Goal: Use online tool/utility: Utilize a website feature to perform a specific function

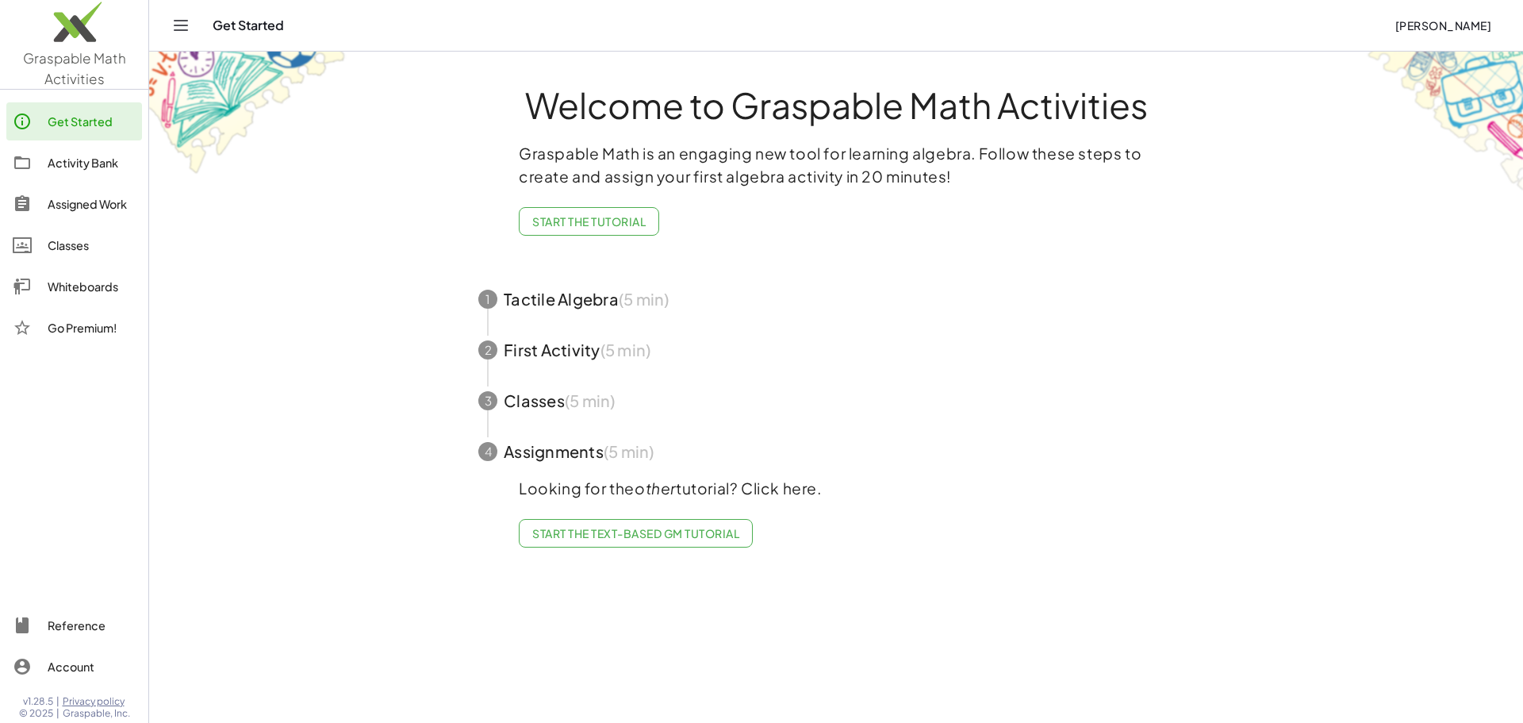
click at [78, 167] on div "Activity Bank" at bounding box center [92, 162] width 88 height 19
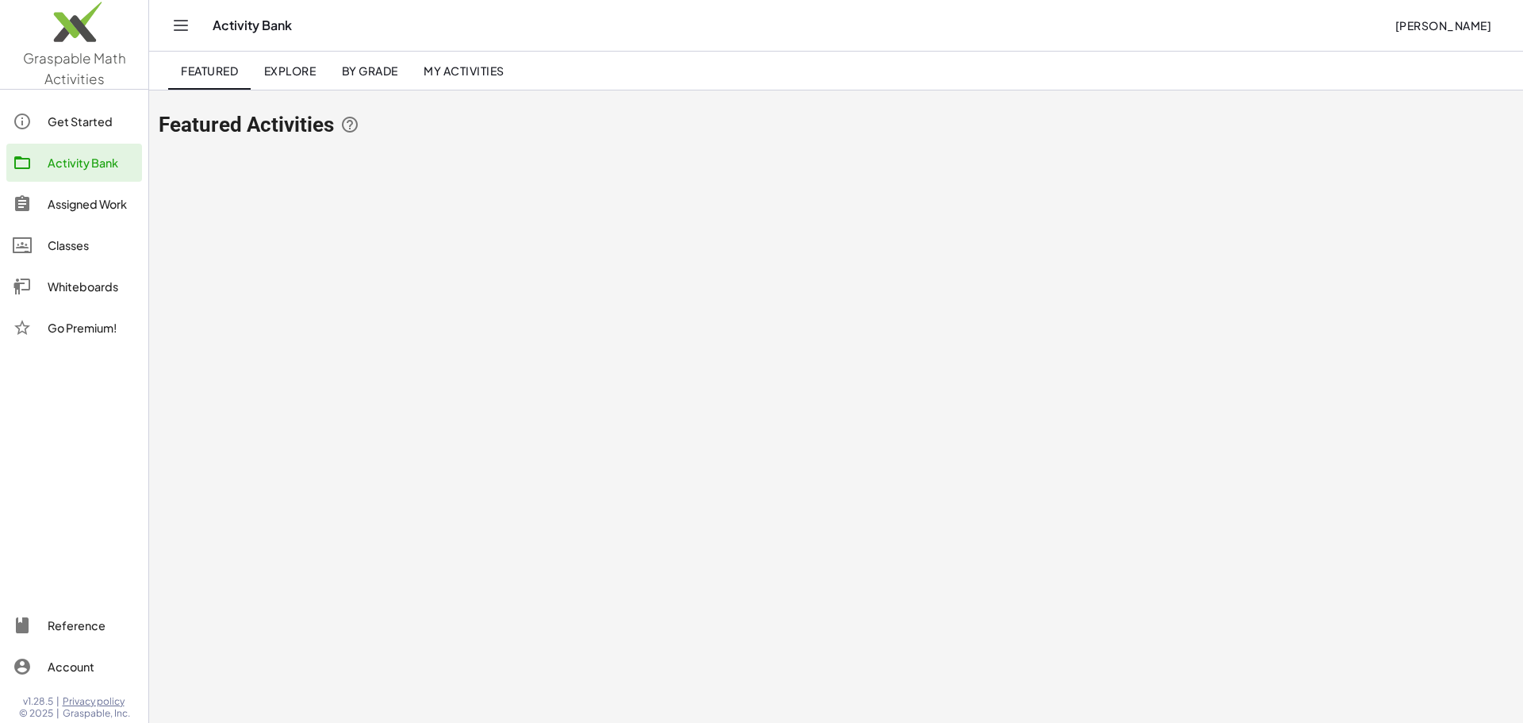
click at [90, 202] on div "Assigned Work" at bounding box center [92, 203] width 88 height 19
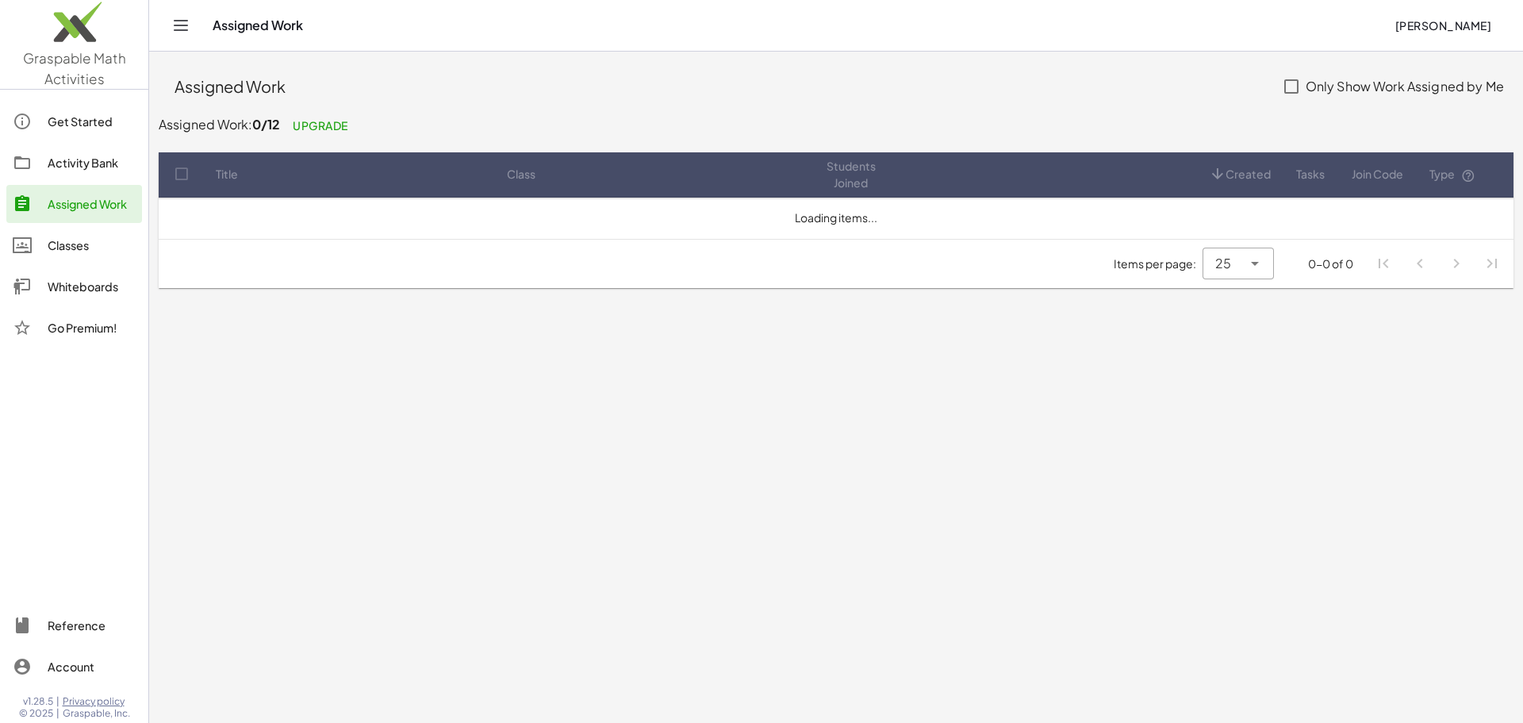
click at [90, 241] on div "Classes" at bounding box center [92, 245] width 88 height 19
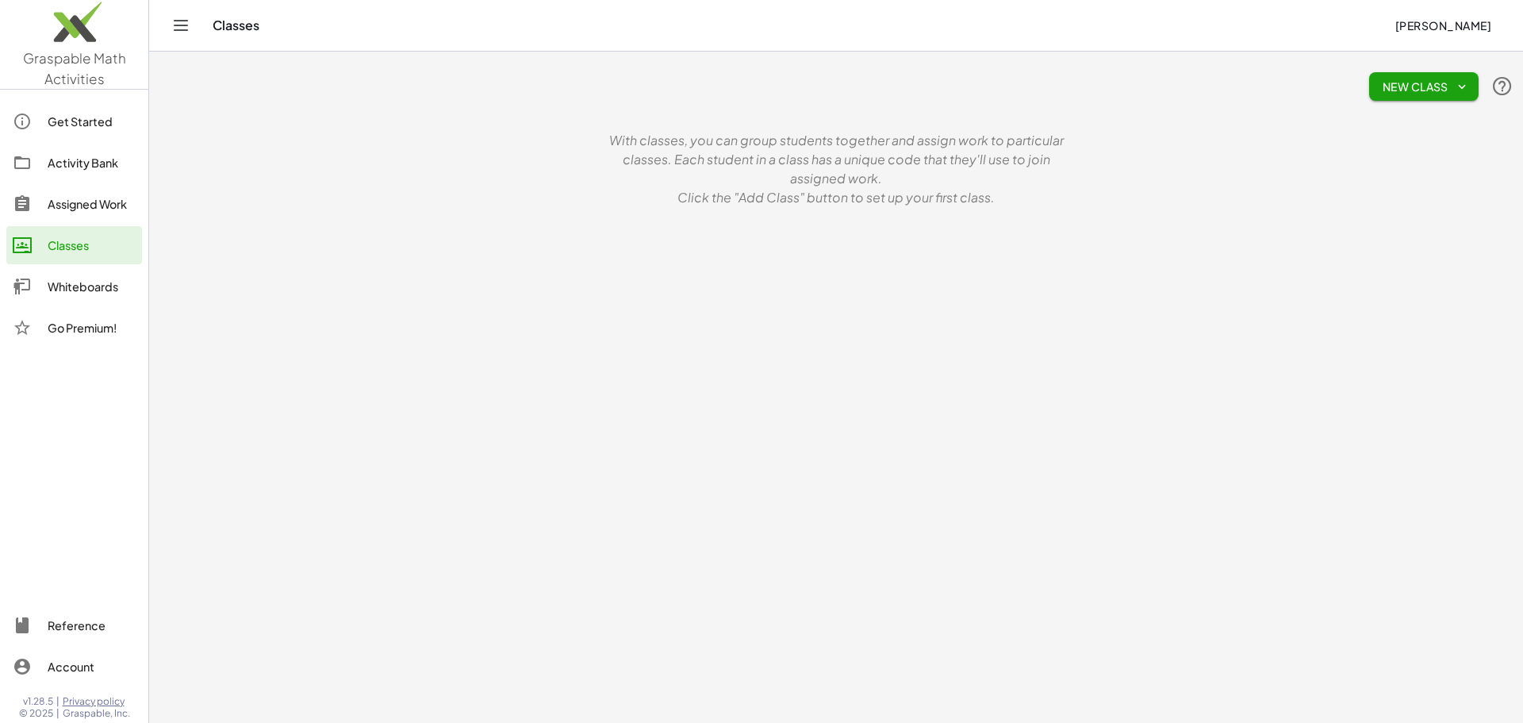
click at [94, 274] on link "Whiteboards" at bounding box center [74, 286] width 136 height 38
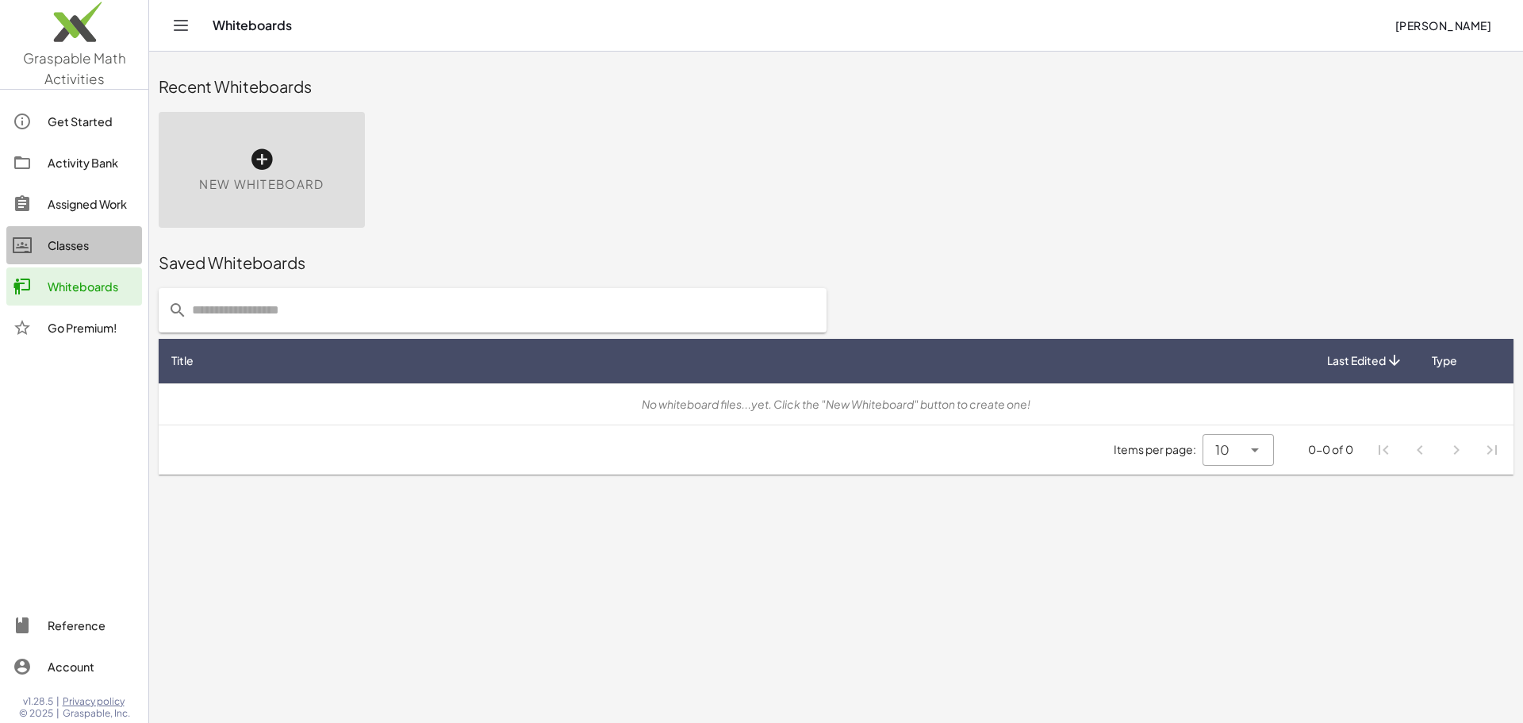
click at [94, 244] on div "Classes" at bounding box center [92, 245] width 88 height 19
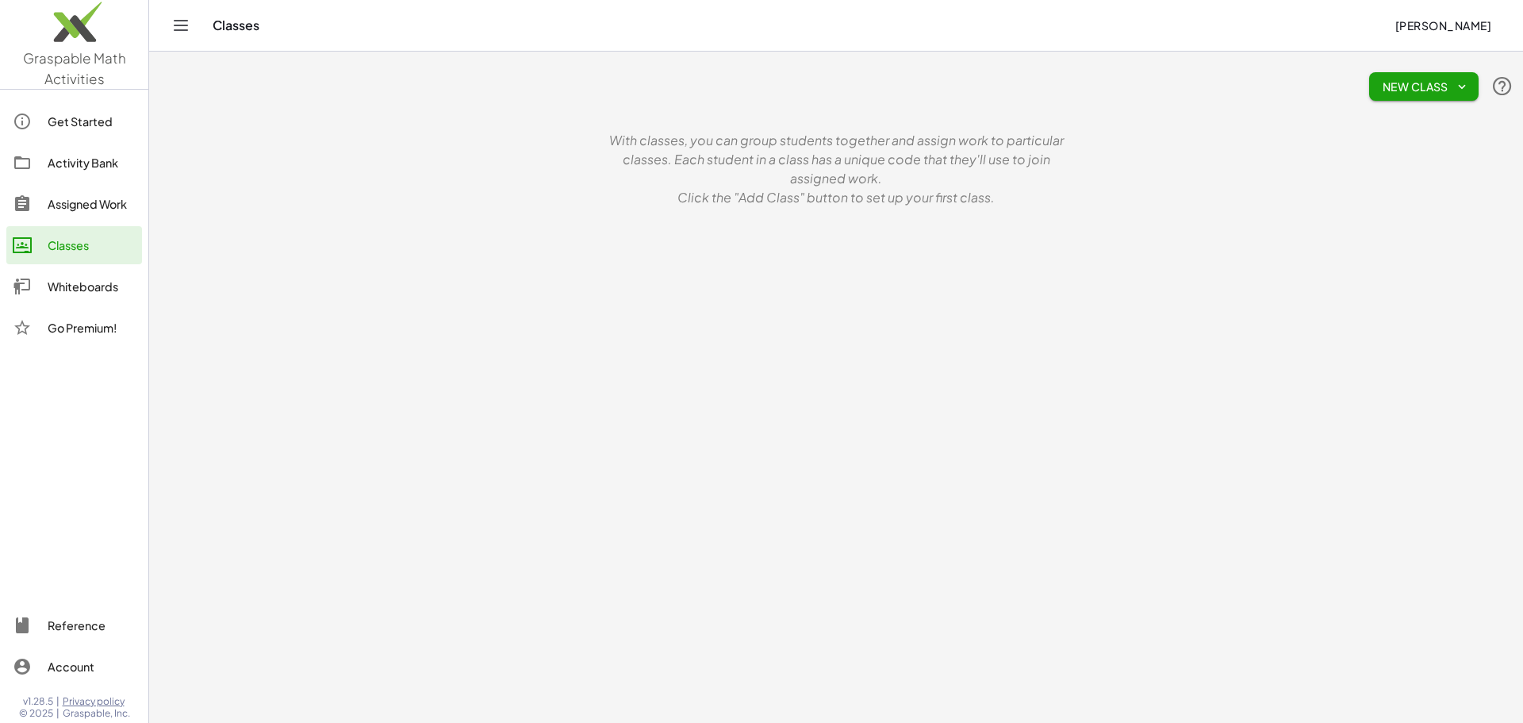
click at [101, 204] on div "Assigned Work" at bounding box center [92, 203] width 88 height 19
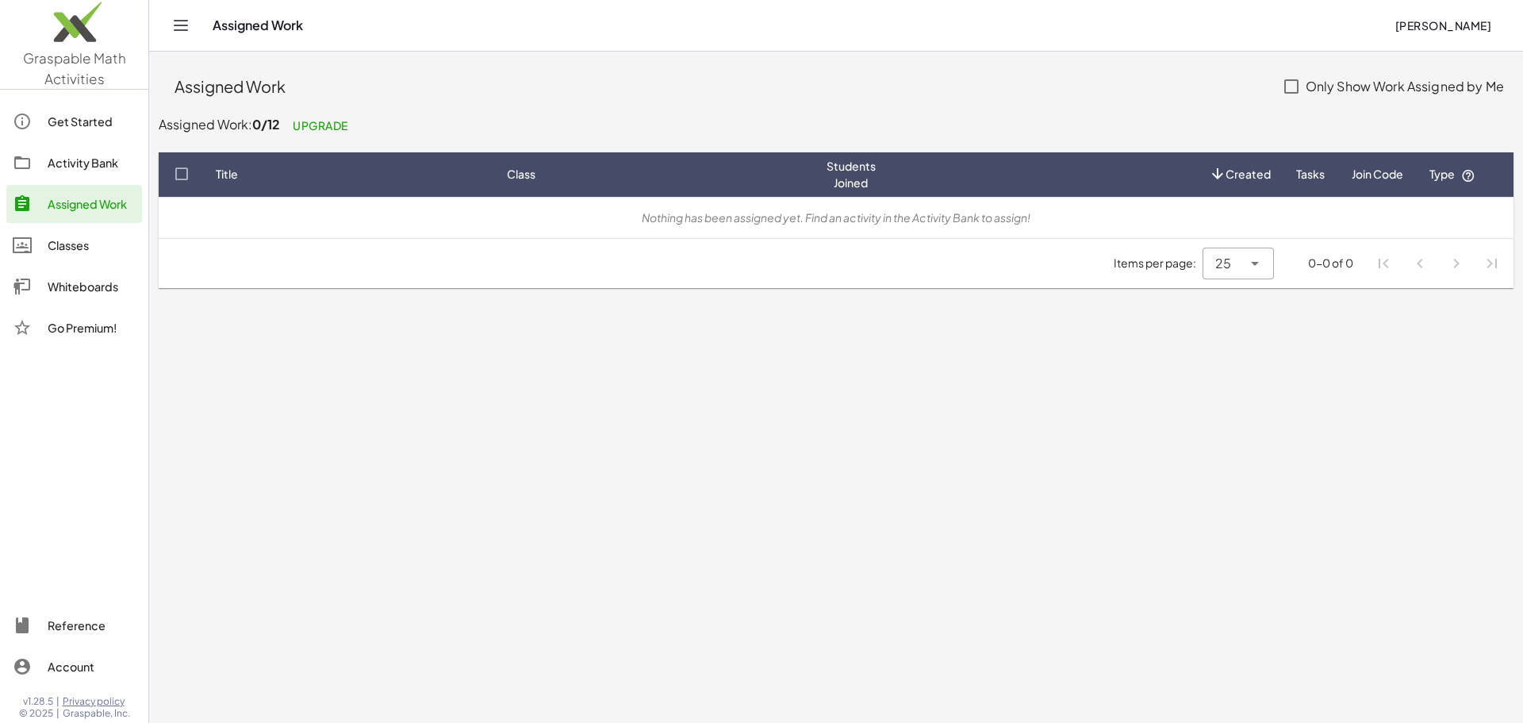
click at [90, 157] on div "Activity Bank" at bounding box center [92, 162] width 88 height 19
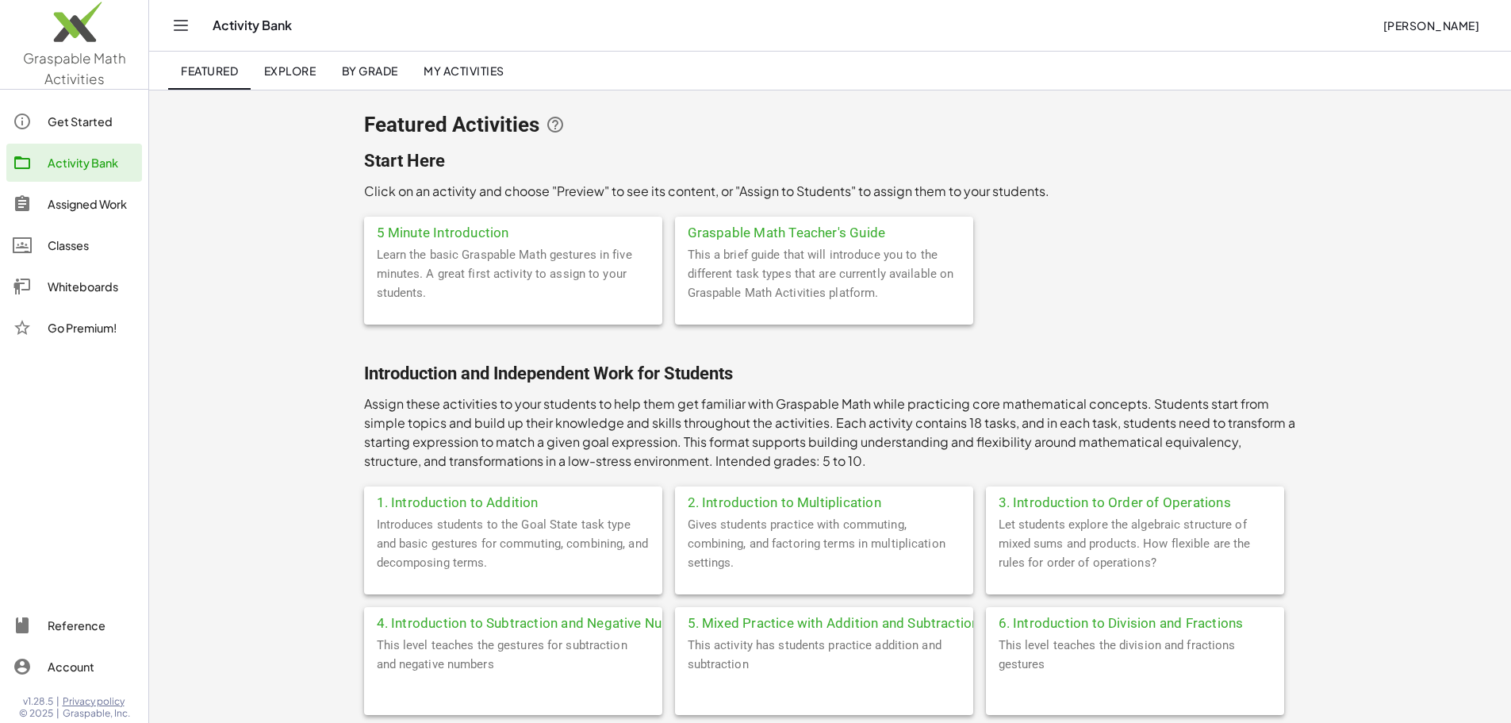
click at [97, 196] on div "Assigned Work" at bounding box center [92, 203] width 88 height 19
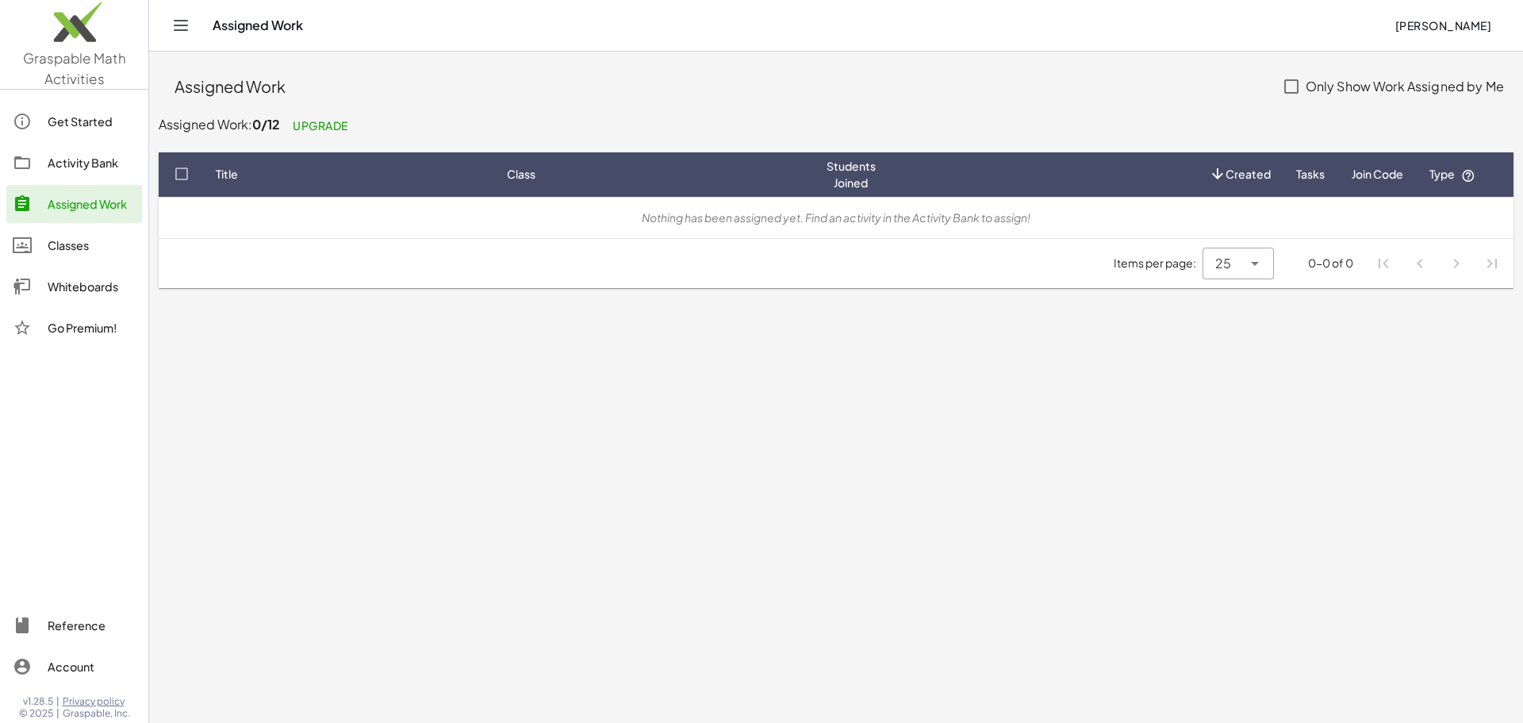
click at [116, 254] on div "Classes" at bounding box center [92, 245] width 88 height 19
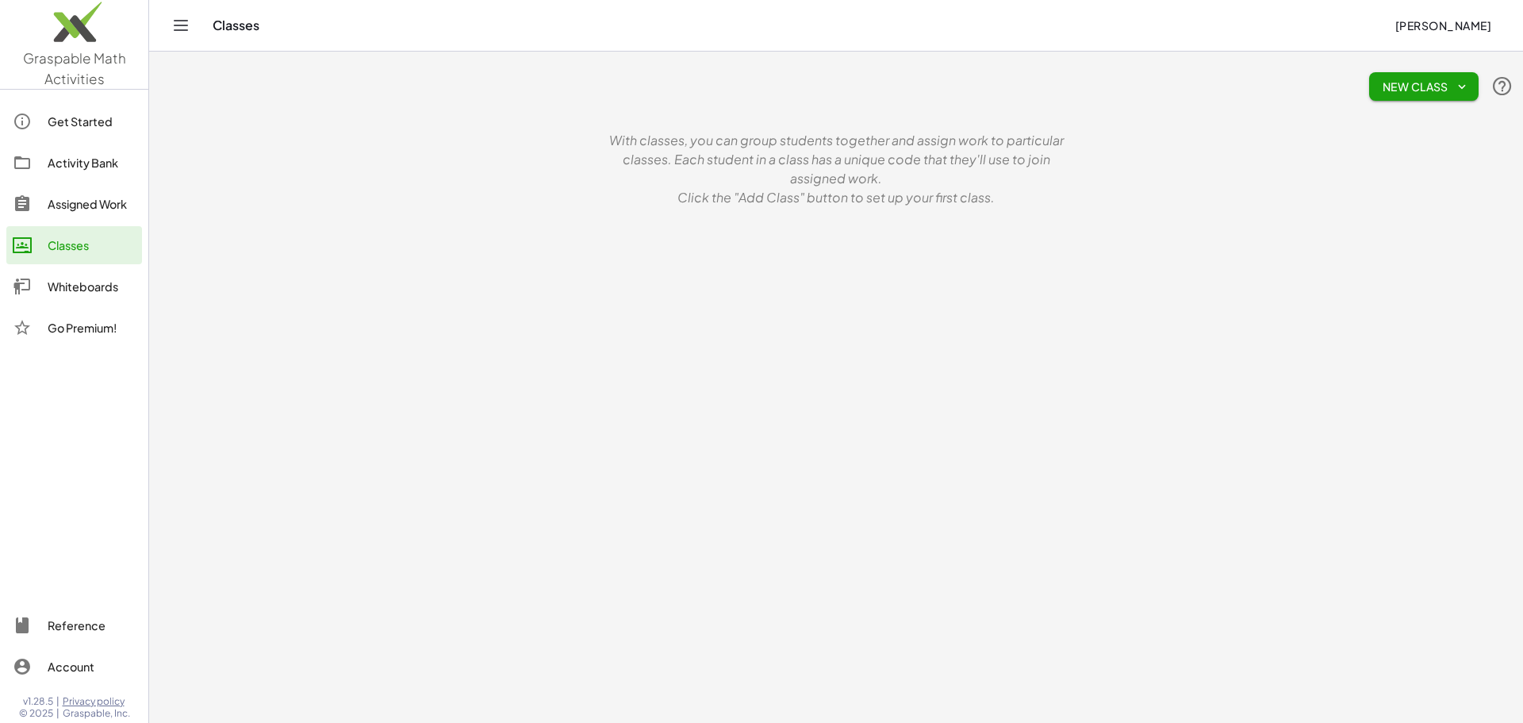
click at [99, 292] on div "Whiteboards" at bounding box center [92, 286] width 88 height 19
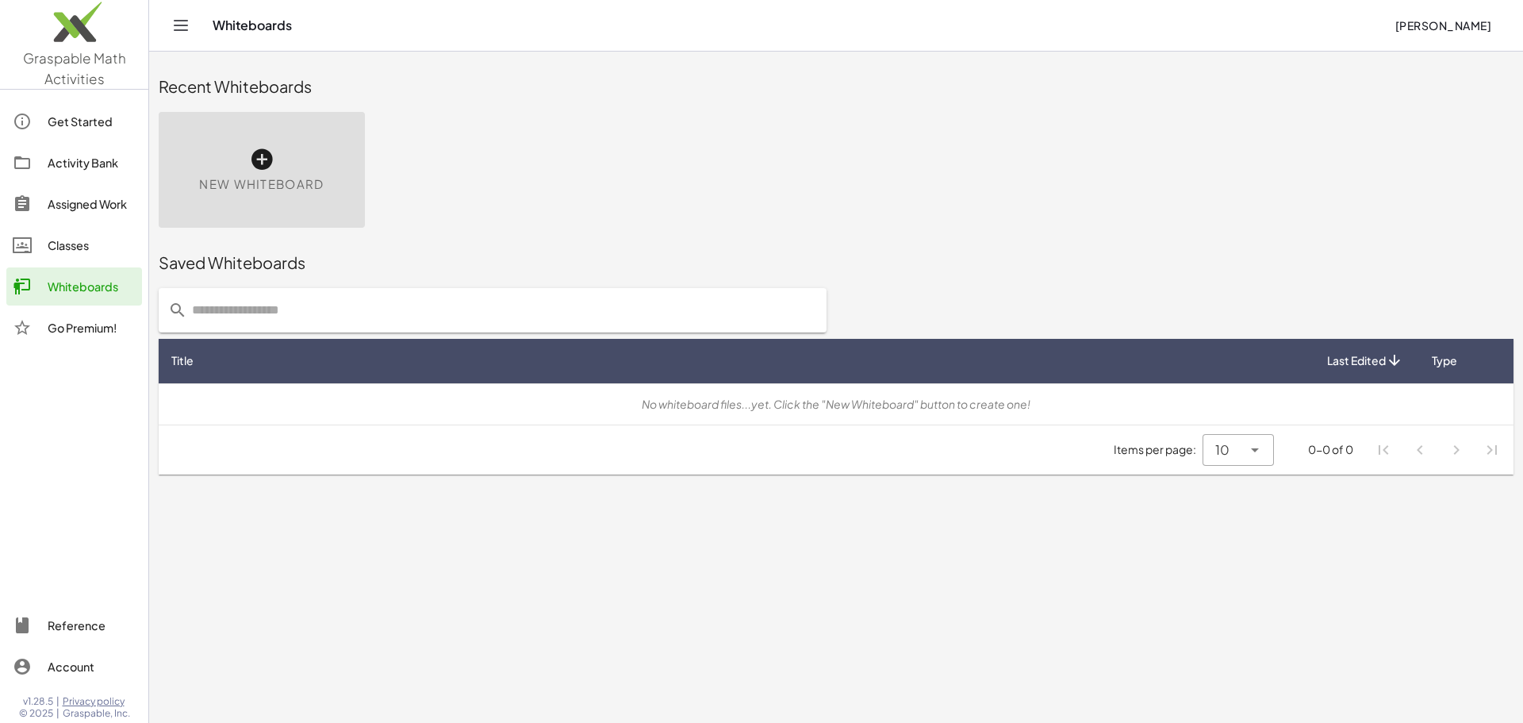
click at [290, 163] on div "New Whiteboard" at bounding box center [262, 170] width 206 height 116
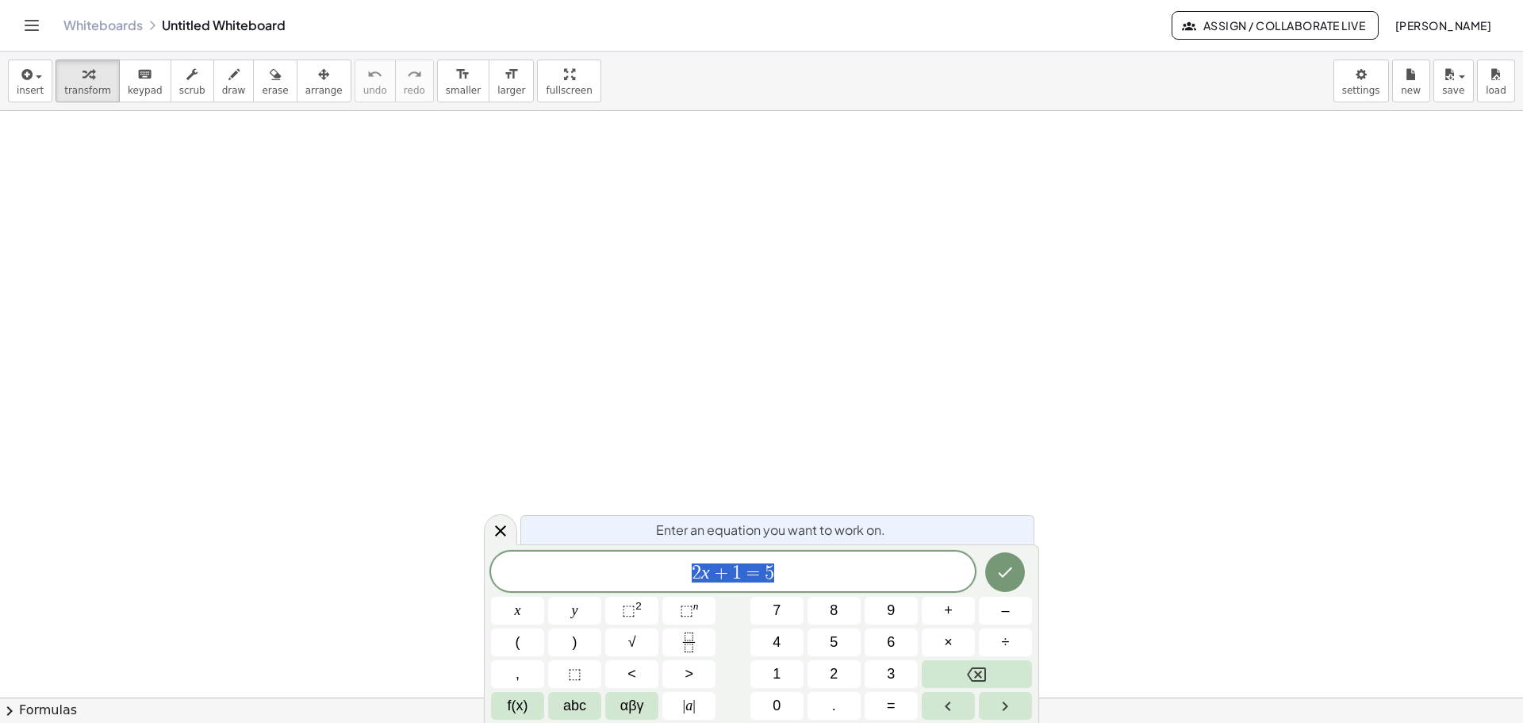
drag, startPoint x: 239, startPoint y: 217, endPoint x: 259, endPoint y: 207, distance: 22.4
click at [251, 272] on div at bounding box center [761, 697] width 1523 height 1173
click at [1016, 574] on button "Done" at bounding box center [1005, 572] width 40 height 40
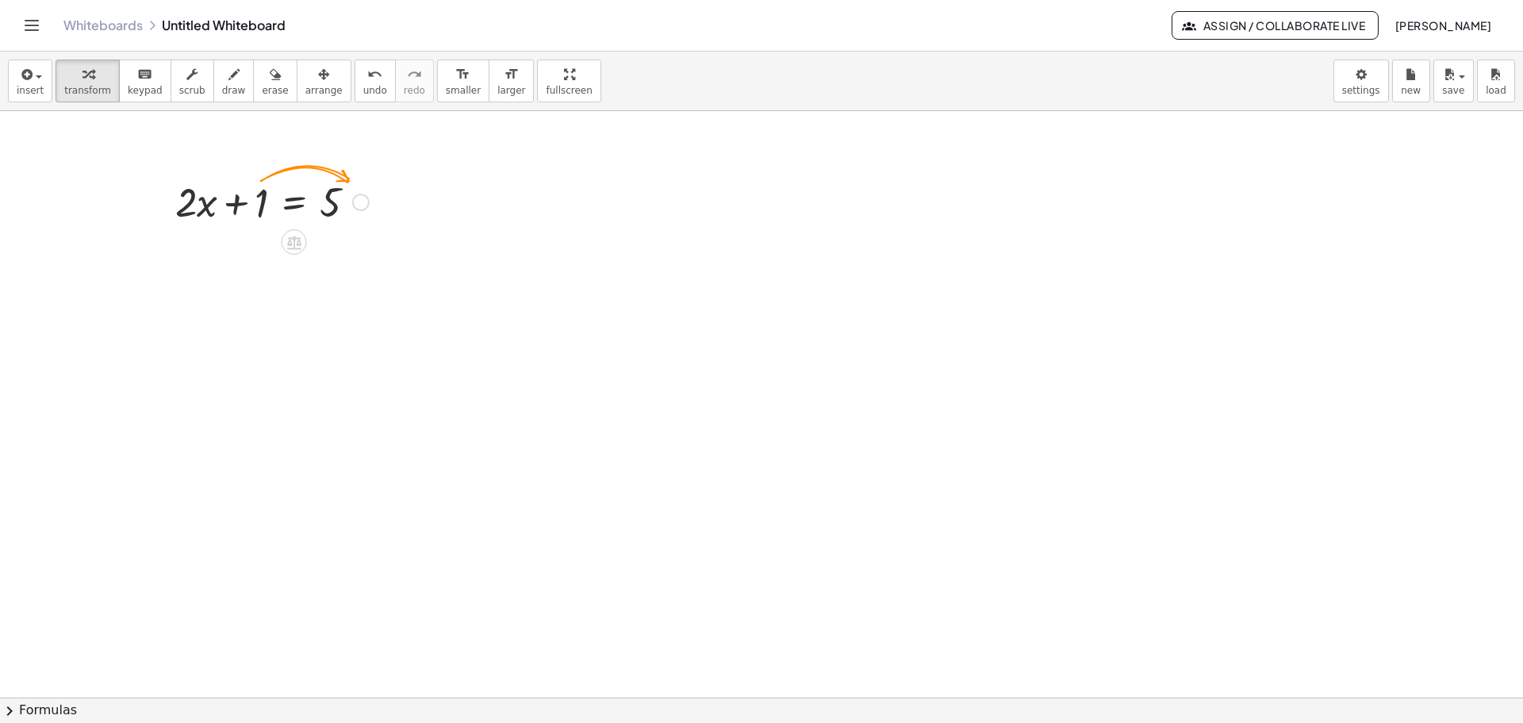
click at [318, 208] on div at bounding box center [271, 201] width 209 height 54
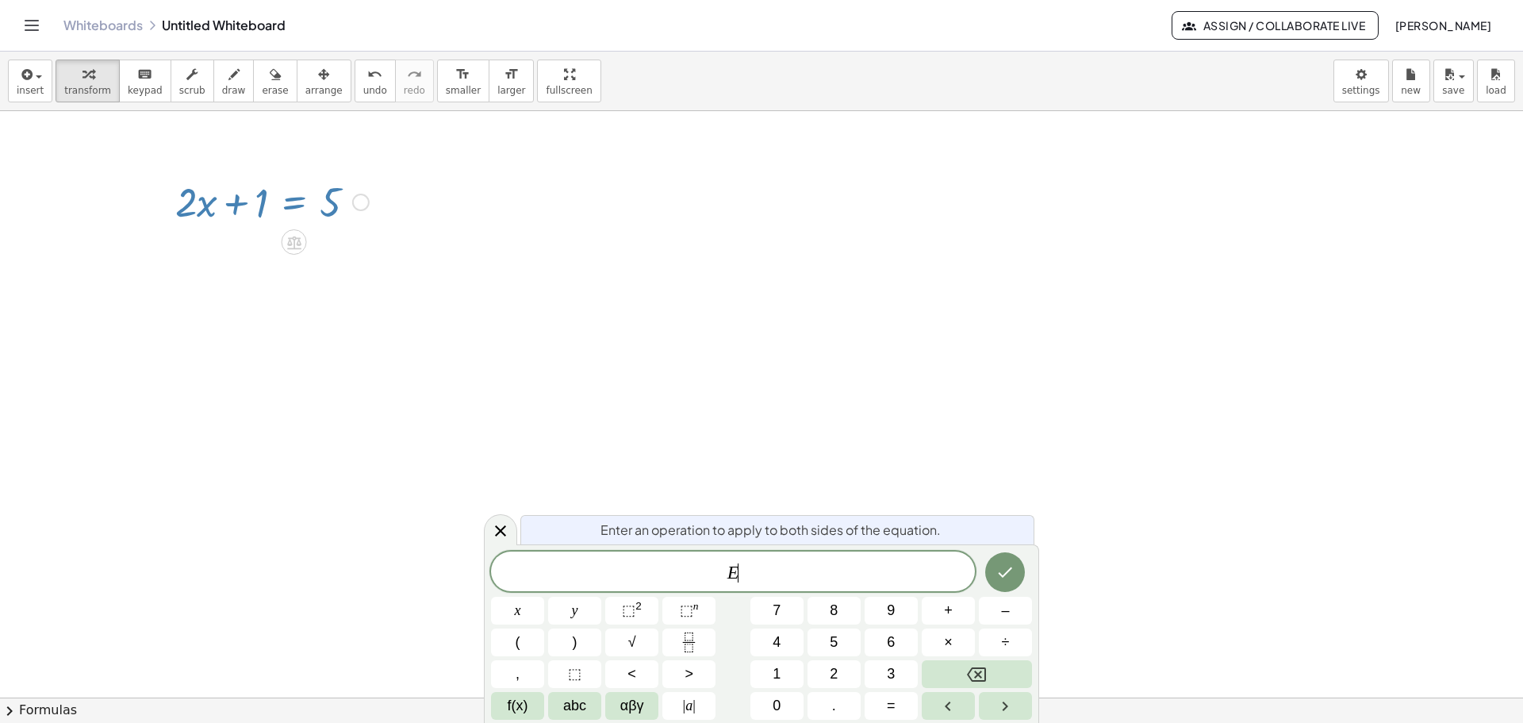
drag, startPoint x: 335, startPoint y: 215, endPoint x: 344, endPoint y: 212, distance: 10.0
click at [338, 213] on div at bounding box center [271, 201] width 209 height 54
click at [367, 202] on div at bounding box center [360, 202] width 17 height 17
click at [322, 211] on div at bounding box center [271, 201] width 209 height 54
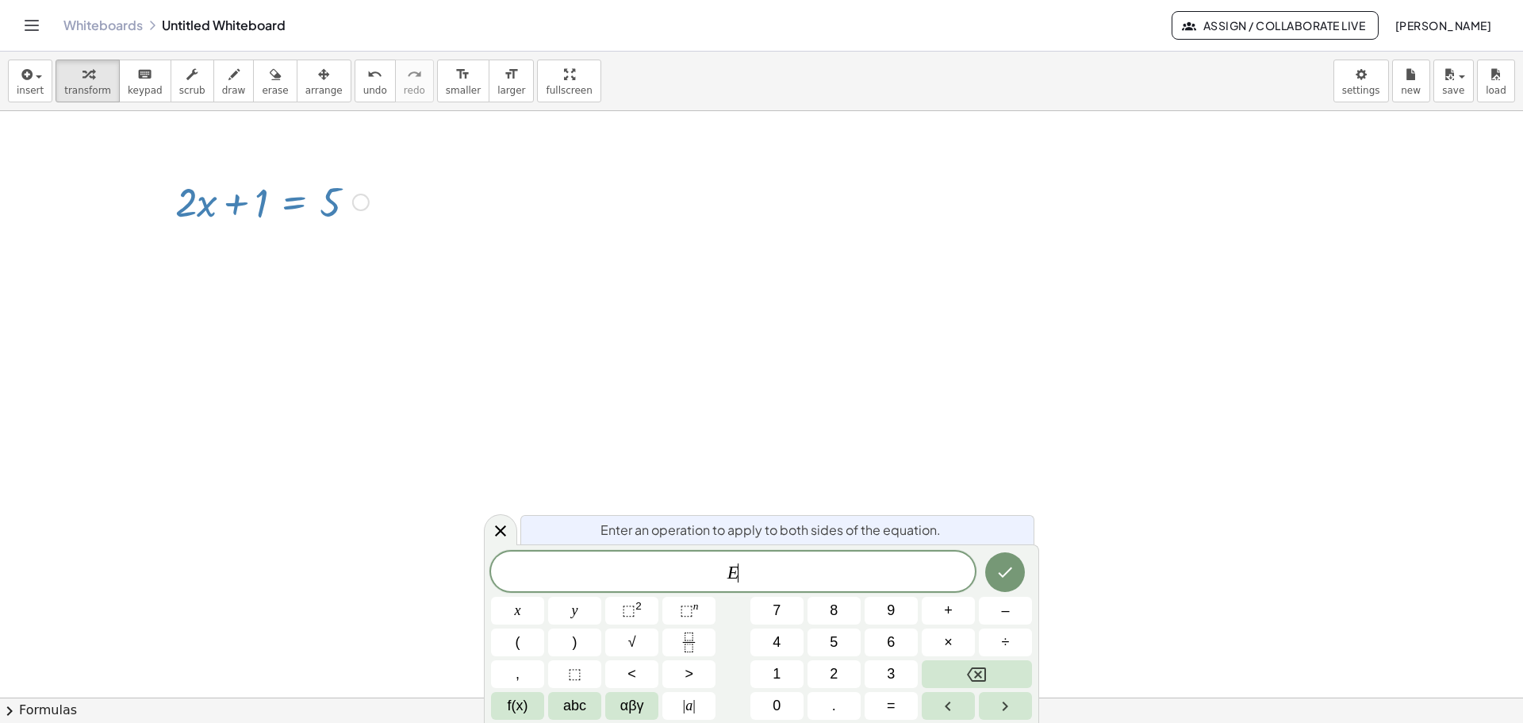
drag, startPoint x: 349, startPoint y: 204, endPoint x: 286, endPoint y: 200, distance: 62.8
click at [286, 200] on div at bounding box center [271, 201] width 209 height 54
click at [225, 75] on div "button" at bounding box center [234, 73] width 24 height 19
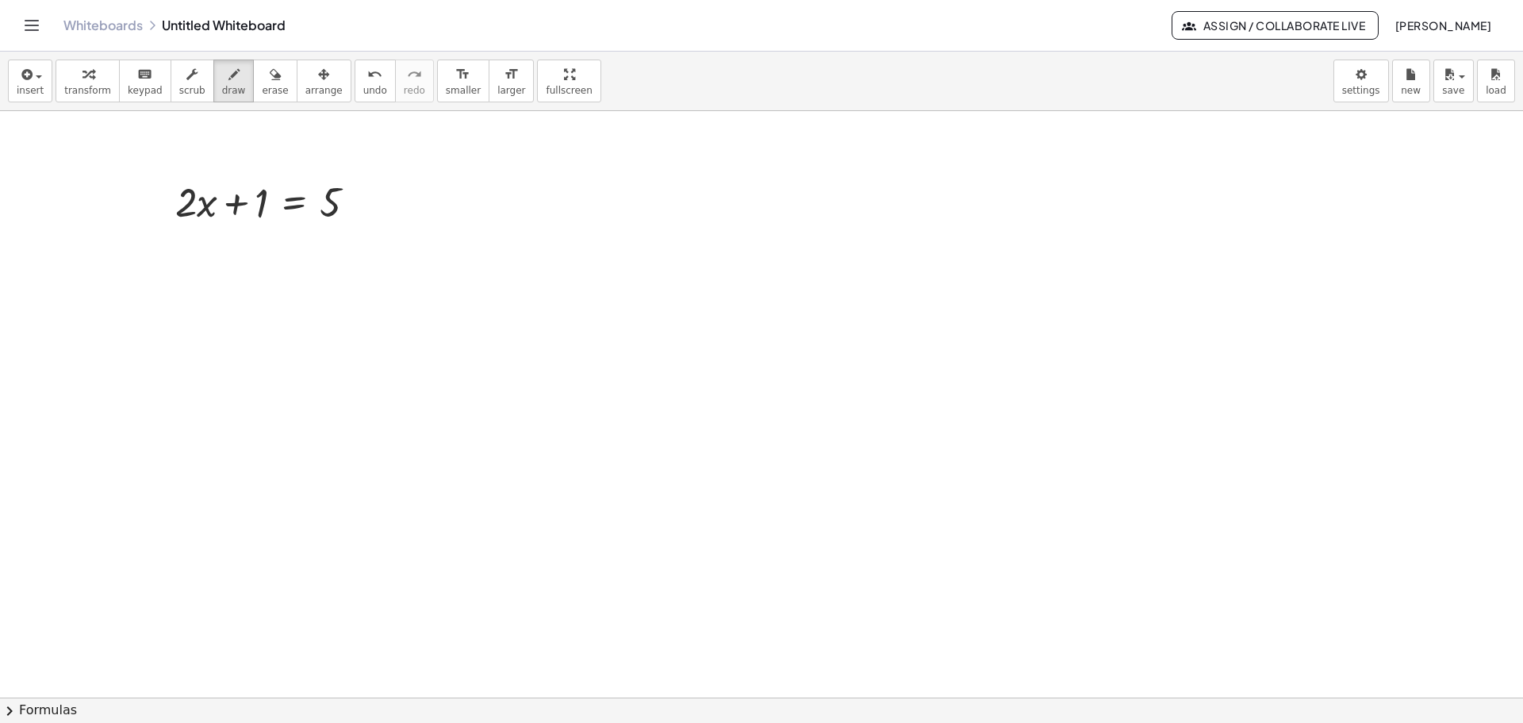
drag, startPoint x: 266, startPoint y: 89, endPoint x: 337, endPoint y: 182, distance: 117.7
click at [272, 96] on button "erase" at bounding box center [275, 81] width 44 height 43
drag, startPoint x: 313, startPoint y: 232, endPoint x: 67, endPoint y: 90, distance: 283.3
click at [140, 181] on div at bounding box center [761, 697] width 1523 height 1173
click at [137, 79] on icon "keyboard" at bounding box center [144, 74] width 15 height 19
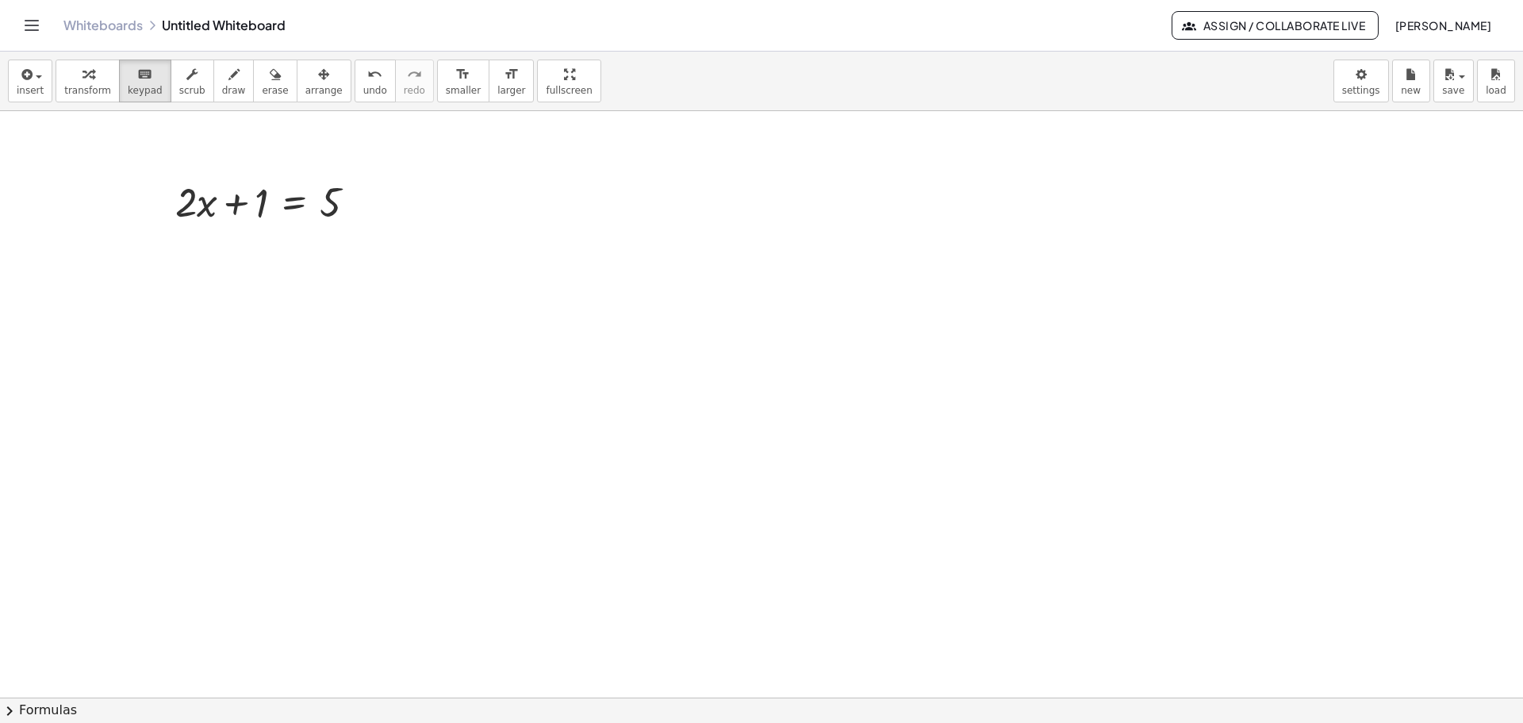
drag, startPoint x: 251, startPoint y: 90, endPoint x: 340, endPoint y: 171, distance: 120.2
click at [262, 90] on span "erase" at bounding box center [275, 90] width 26 height 11
drag, startPoint x: 340, startPoint y: 175, endPoint x: 269, endPoint y: 224, distance: 86.7
click at [266, 224] on div at bounding box center [761, 697] width 1523 height 1173
click at [367, 77] on icon "undo" at bounding box center [374, 74] width 15 height 19
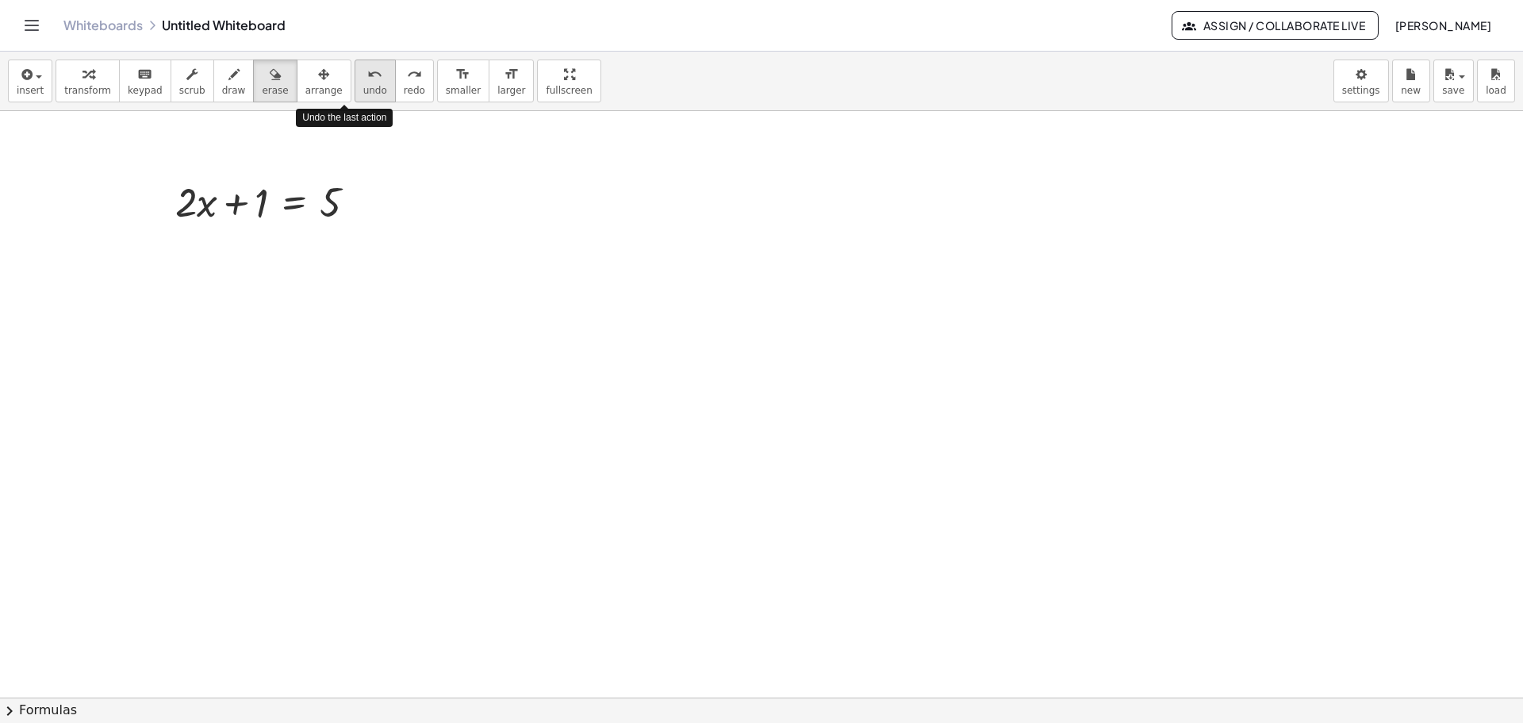
click at [367, 77] on icon "undo" at bounding box center [374, 74] width 15 height 19
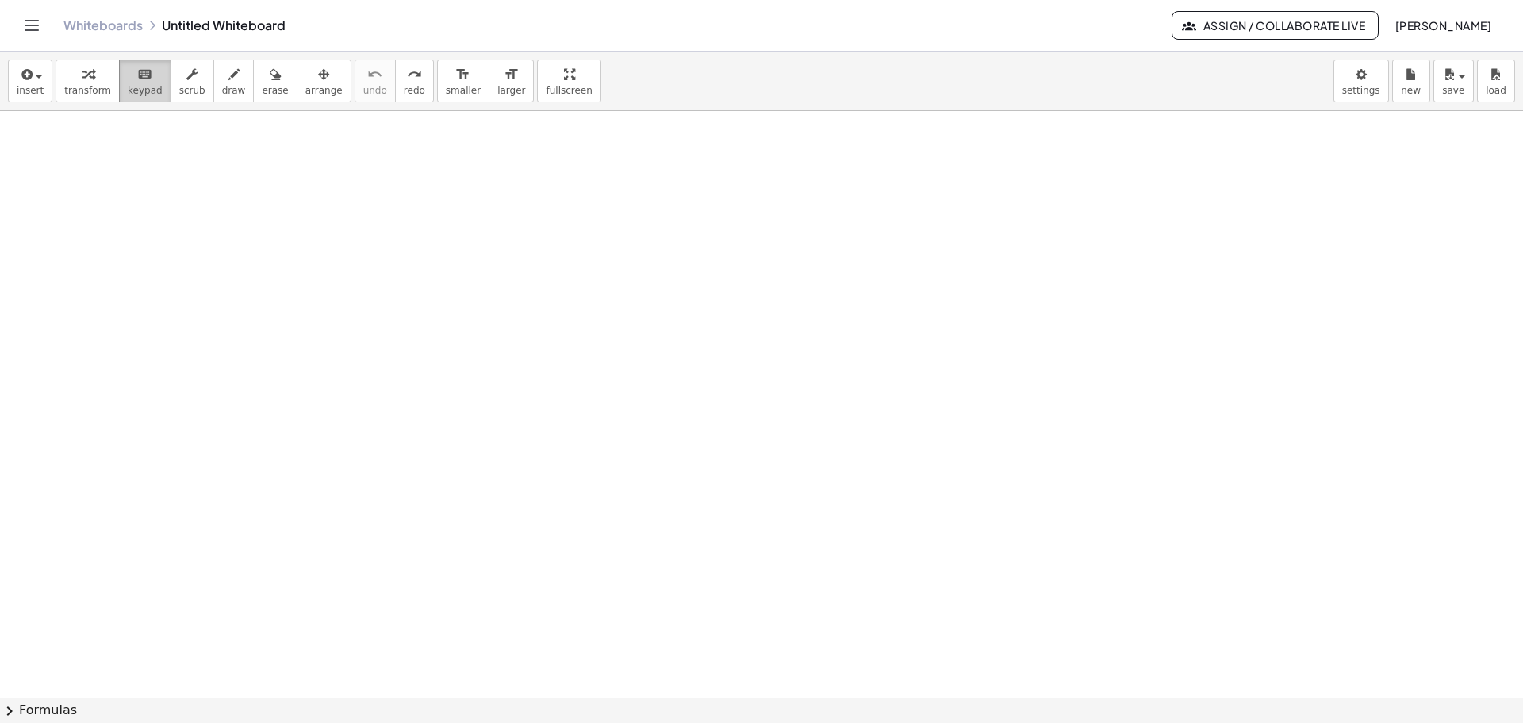
click at [144, 72] on div "keyboard" at bounding box center [145, 73] width 35 height 19
click at [146, 90] on span "keypad" at bounding box center [145, 90] width 35 height 11
click at [143, 90] on span "keypad" at bounding box center [145, 90] width 35 height 11
click at [203, 279] on div at bounding box center [761, 697] width 1523 height 1173
click at [324, 239] on div at bounding box center [761, 697] width 1523 height 1173
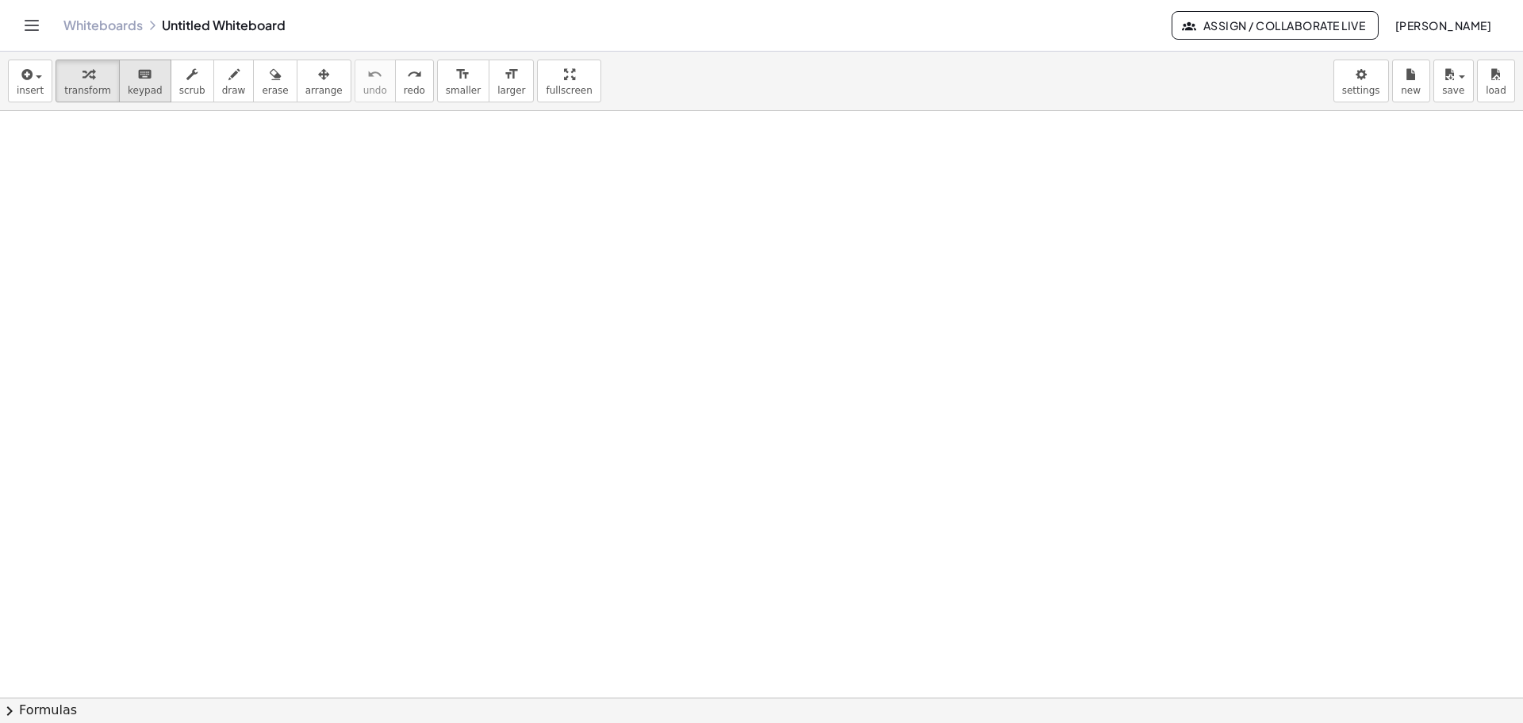
drag, startPoint x: 70, startPoint y: 84, endPoint x: 116, endPoint y: 92, distance: 46.7
click at [72, 85] on span "transform" at bounding box center [87, 90] width 47 height 11
click at [131, 90] on span "keypad" at bounding box center [145, 90] width 35 height 11
click at [48, 89] on button "insert" at bounding box center [30, 81] width 44 height 43
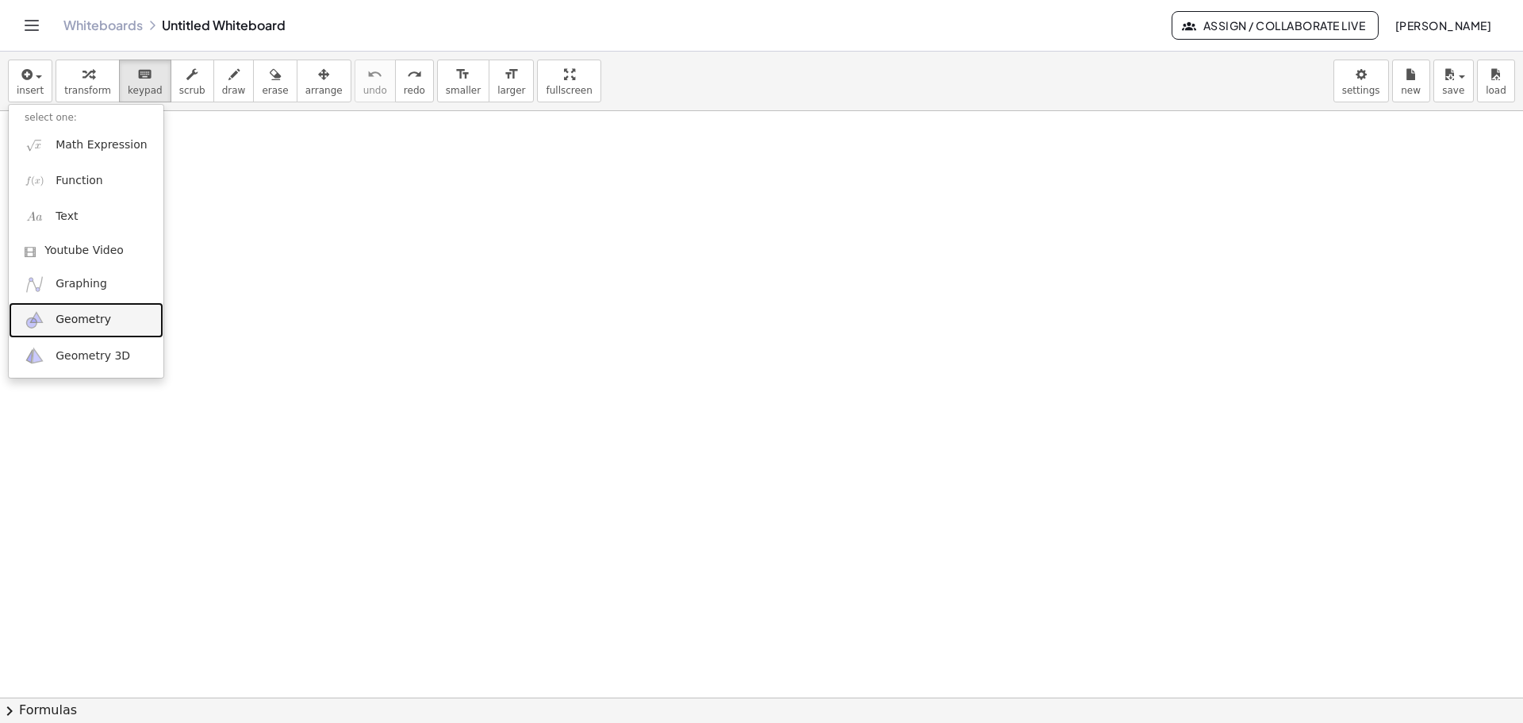
click at [92, 322] on span "Geometry" at bounding box center [84, 320] width 56 height 16
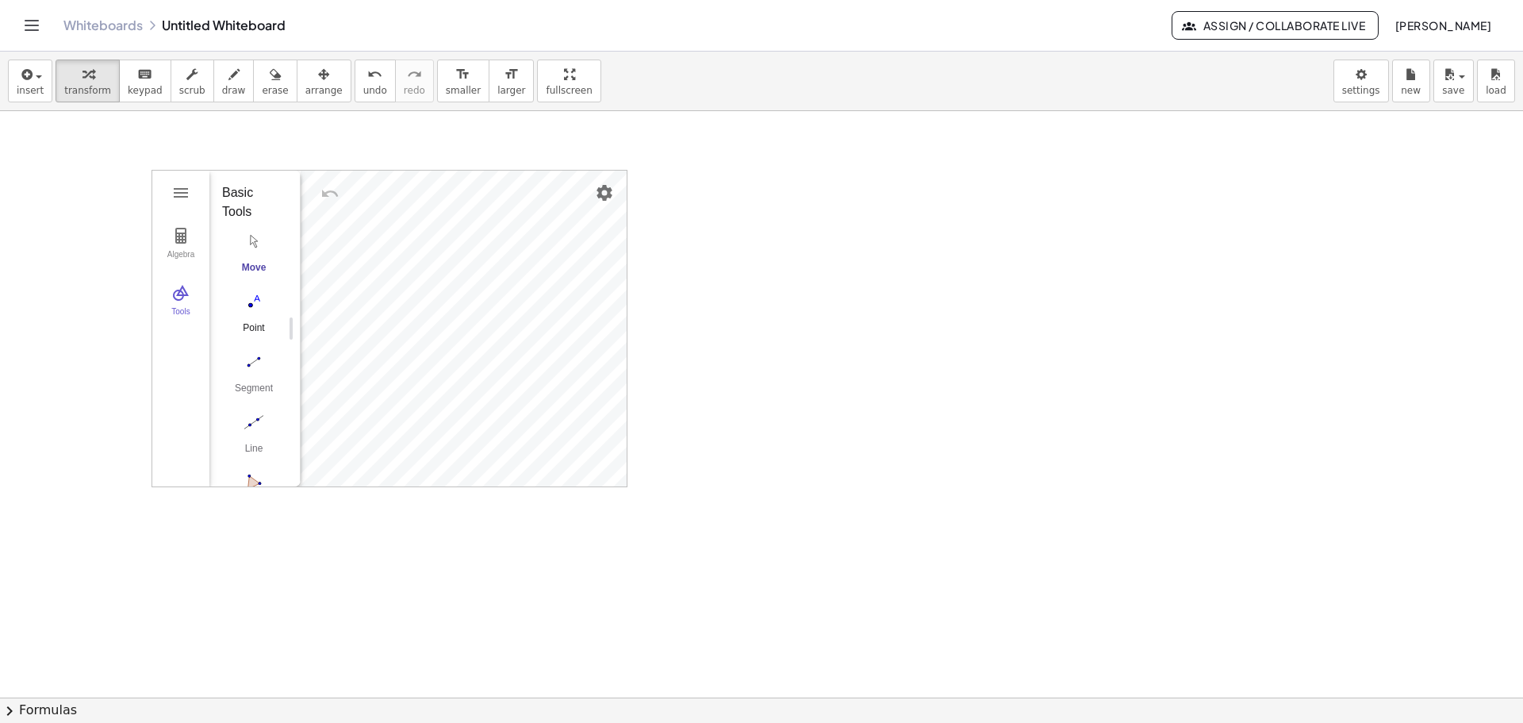
click at [259, 317] on button "Point" at bounding box center [253, 316] width 63 height 57
click at [606, 190] on img "Settings" at bounding box center [604, 192] width 19 height 19
drag, startPoint x: 256, startPoint y: 366, endPoint x: 288, endPoint y: 358, distance: 32.7
click at [259, 367] on img "Segment. Select two points or positions" at bounding box center [253, 361] width 63 height 25
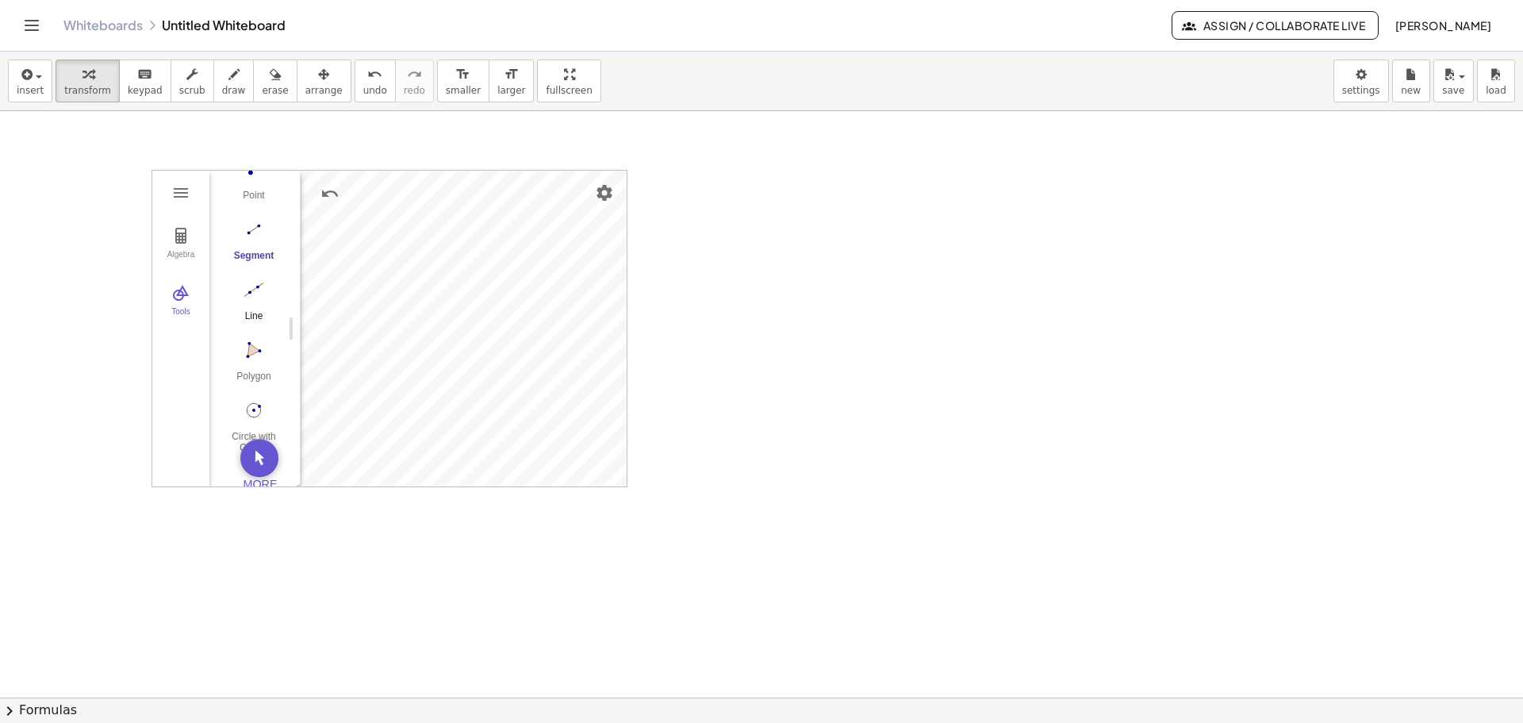
click at [263, 297] on img "Line. Select two points or positions" at bounding box center [253, 289] width 63 height 25
click at [263, 367] on button "Polygon" at bounding box center [253, 364] width 63 height 57
click at [186, 210] on div "Algebra Tools" at bounding box center [180, 329] width 57 height 316
click at [186, 200] on img "Geometry" at bounding box center [180, 192] width 19 height 19
